Goal: Register for event/course

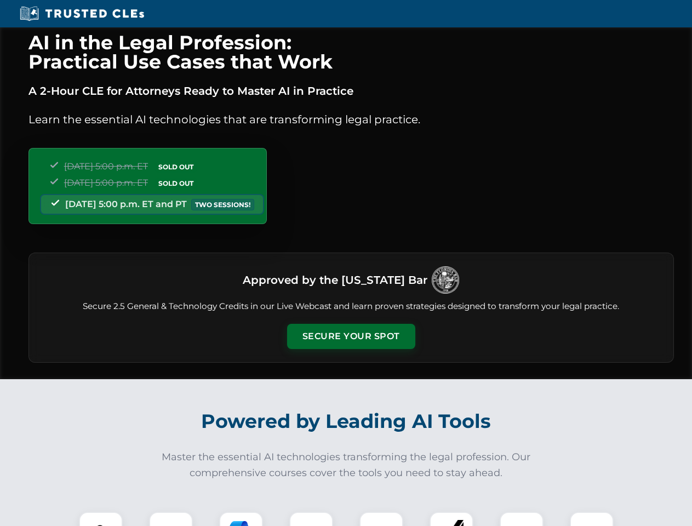
click at [351, 336] on button "Secure Your Spot" at bounding box center [351, 336] width 128 height 25
click at [101, 519] on img at bounding box center [101, 534] width 32 height 32
click at [171, 519] on div at bounding box center [171, 534] width 44 height 44
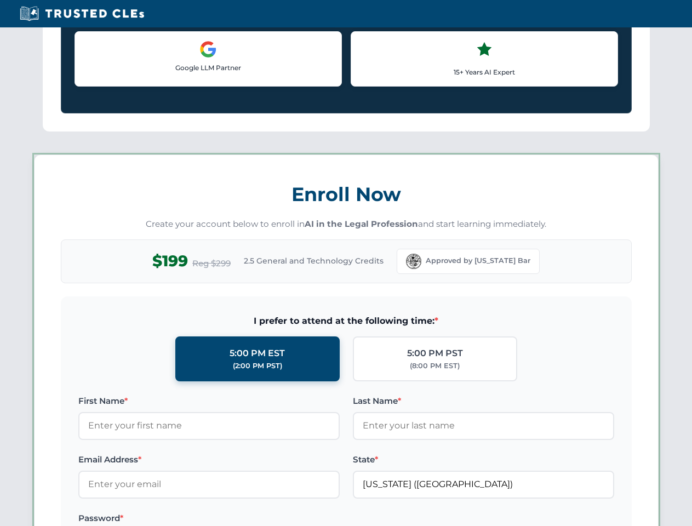
click at [311, 519] on label "Password *" at bounding box center [208, 518] width 261 height 13
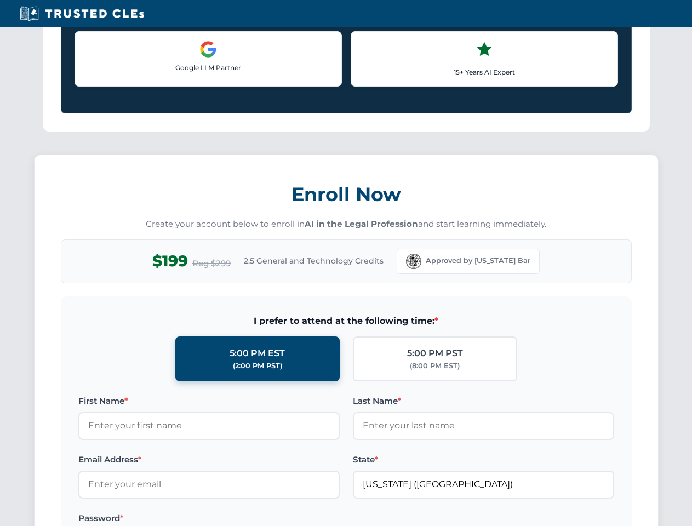
scroll to position [1075, 0]
